Goal: Task Accomplishment & Management: Manage account settings

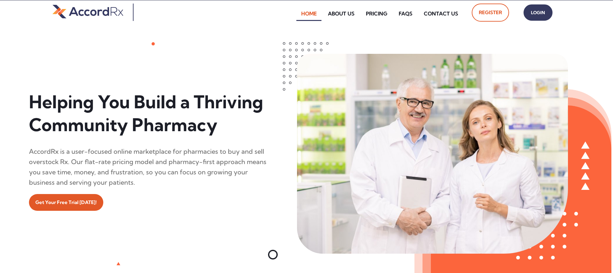
click at [294, 13] on span "Login" at bounding box center [538, 12] width 16 height 9
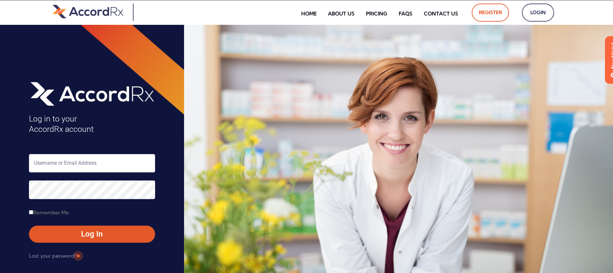
click at [63, 165] on input "text" at bounding box center [92, 163] width 126 height 18
type input "ARX-[PERSON_NAME]"
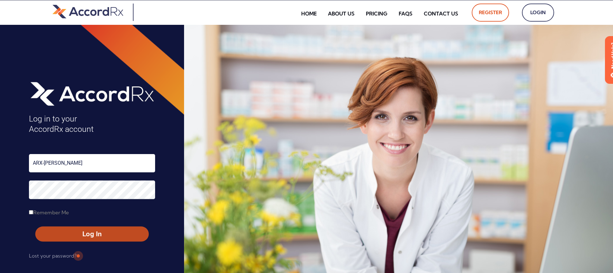
click at [78, 235] on span "Log In" at bounding box center [92, 233] width 102 height 9
